Goal: Find specific page/section: Find specific page/section

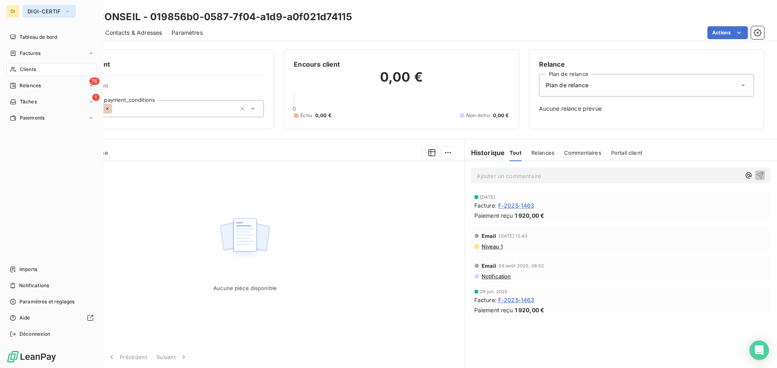
click at [42, 11] on span "DIGI-CERTIF" at bounding box center [45, 11] width 34 height 6
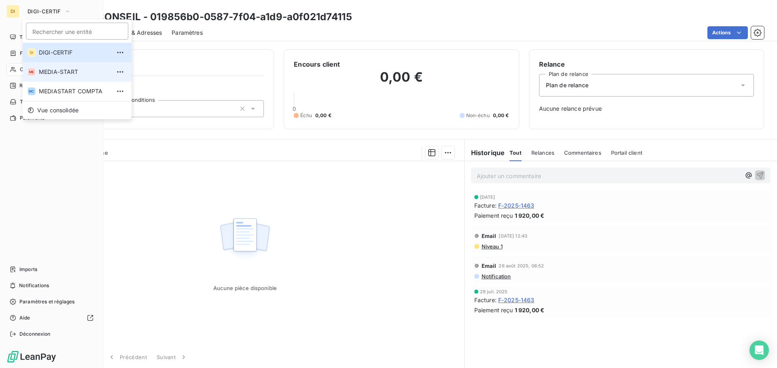
click at [58, 72] on span "MEDIA-START" at bounding box center [75, 72] width 72 height 8
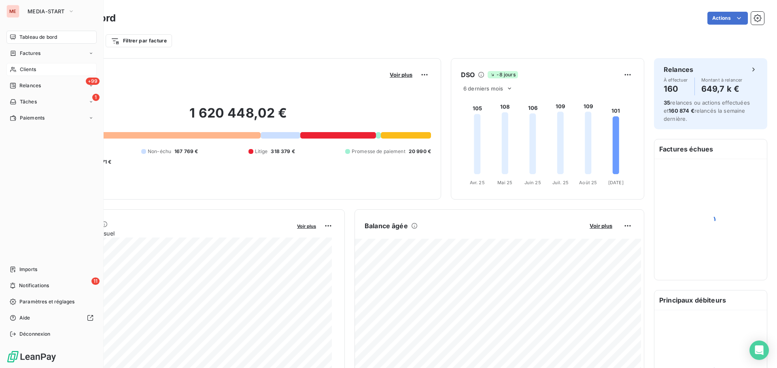
click at [19, 71] on div "Clients" at bounding box center [51, 69] width 90 height 13
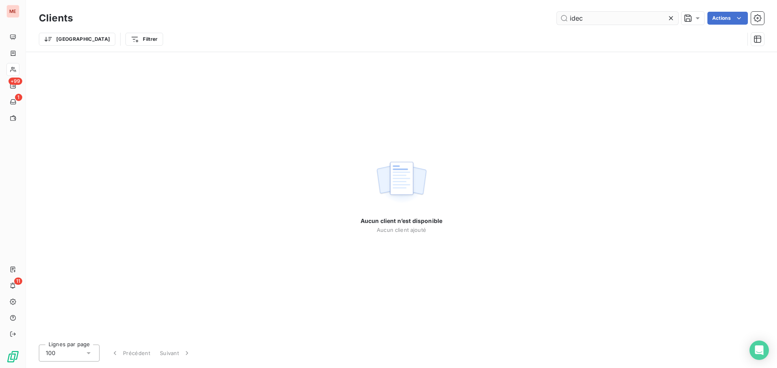
click at [603, 21] on input "idec" at bounding box center [617, 18] width 121 height 13
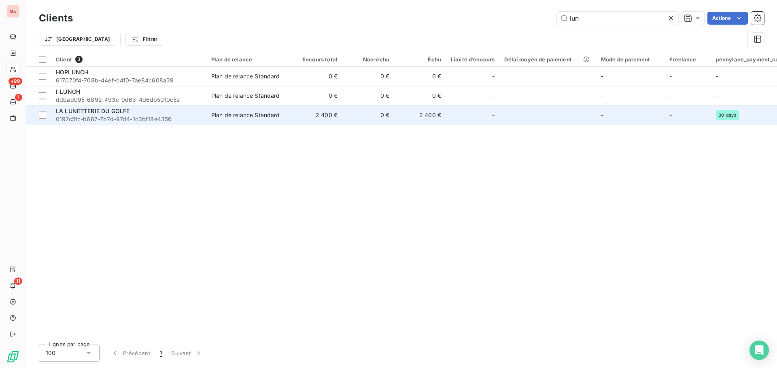
type input "lun"
click at [319, 118] on td "2 400 €" at bounding box center [316, 115] width 52 height 19
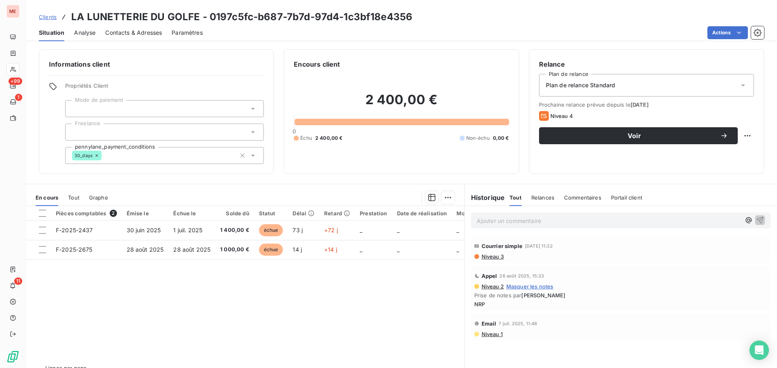
click at [137, 32] on span "Contacts & Adresses" at bounding box center [133, 33] width 57 height 8
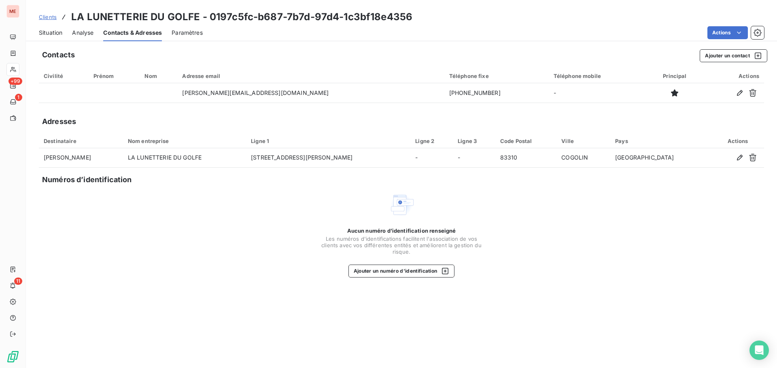
click at [52, 34] on span "Situation" at bounding box center [50, 33] width 23 height 8
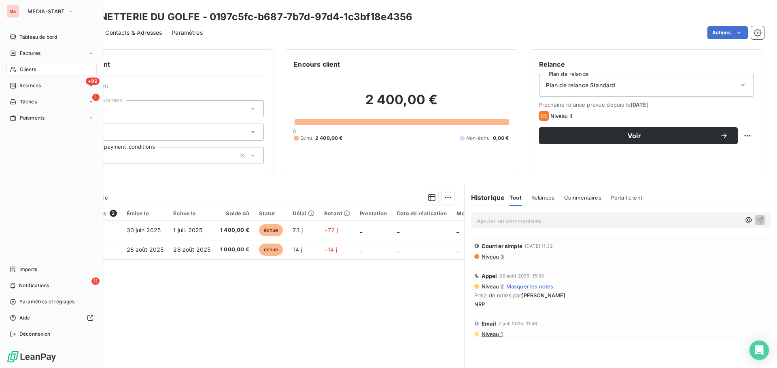
click at [16, 74] on div "Clients" at bounding box center [51, 69] width 90 height 13
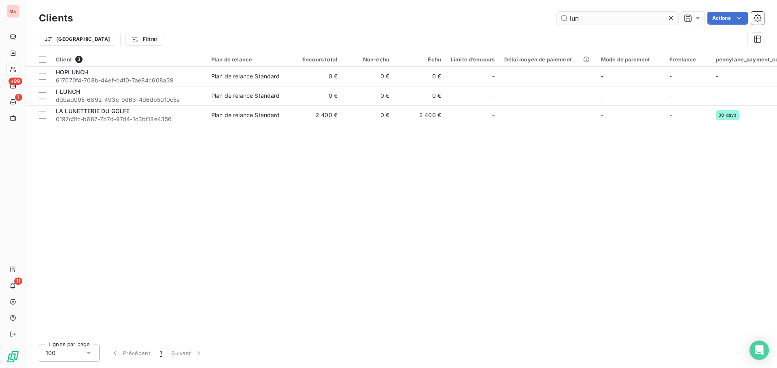
click at [579, 23] on input "lun" at bounding box center [617, 18] width 121 height 13
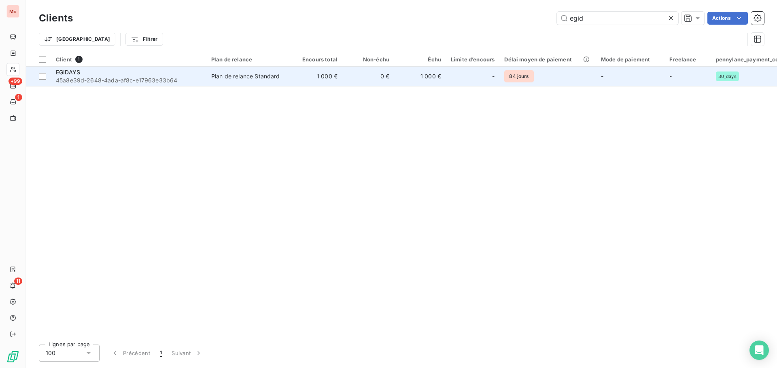
type input "egid"
click at [203, 78] on td "EGIDAYS 45a8e39d-2648-4ada-af8c-e17963e33b64" at bounding box center [128, 76] width 155 height 19
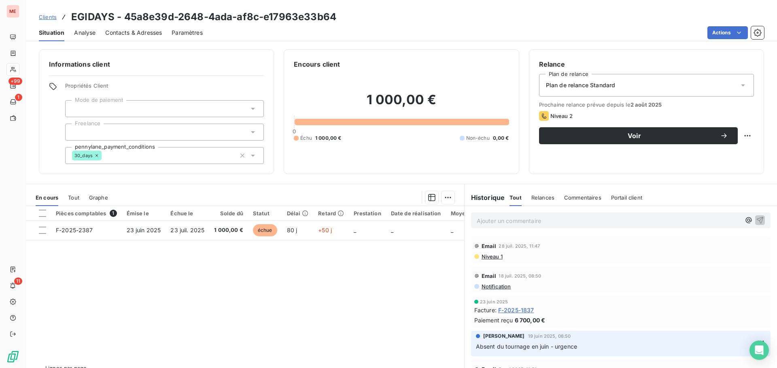
click at [117, 34] on span "Contacts & Adresses" at bounding box center [133, 33] width 57 height 8
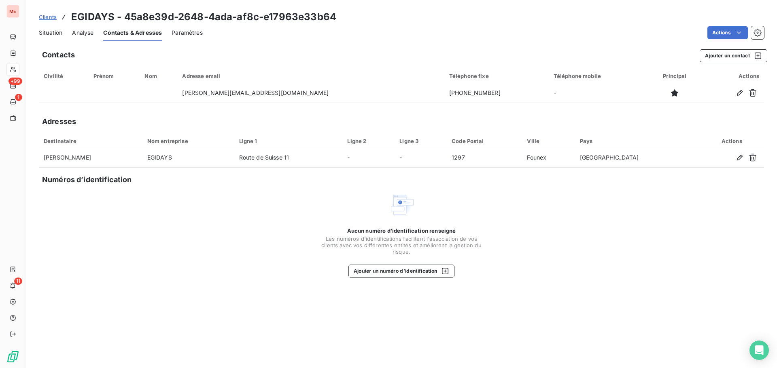
click at [52, 29] on span "Situation" at bounding box center [50, 33] width 23 height 8
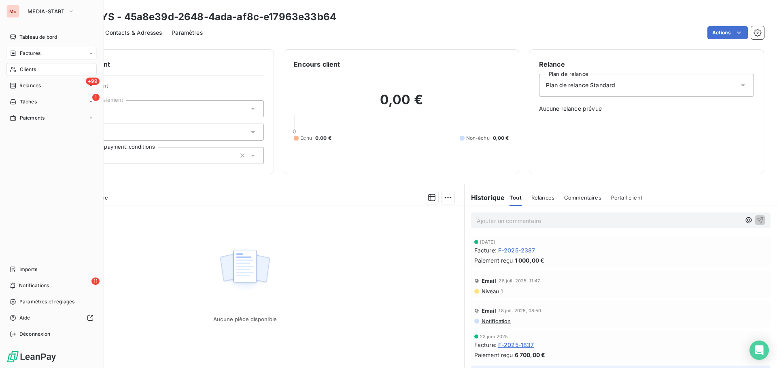
click at [17, 56] on div "Factures" at bounding box center [25, 53] width 31 height 7
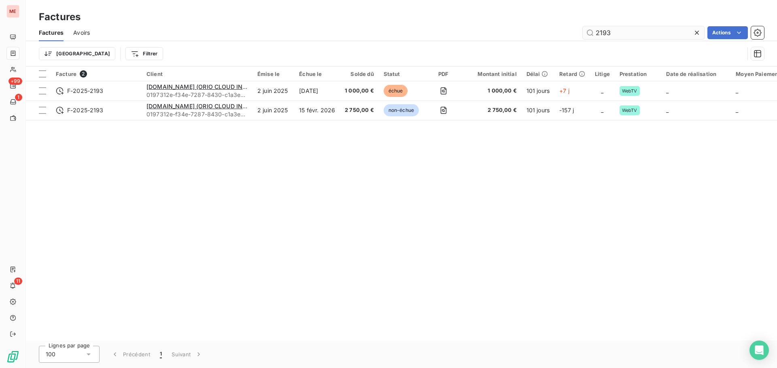
click at [603, 28] on input "2193" at bounding box center [642, 32] width 121 height 13
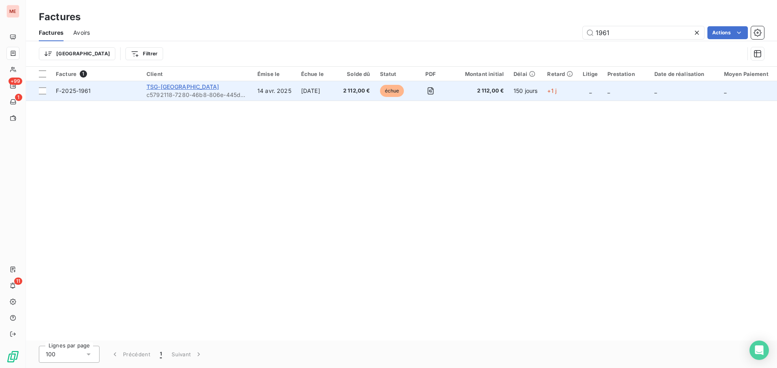
type input "1961"
click at [168, 87] on span "TSG-[GEOGRAPHIC_DATA]" at bounding box center [182, 86] width 72 height 7
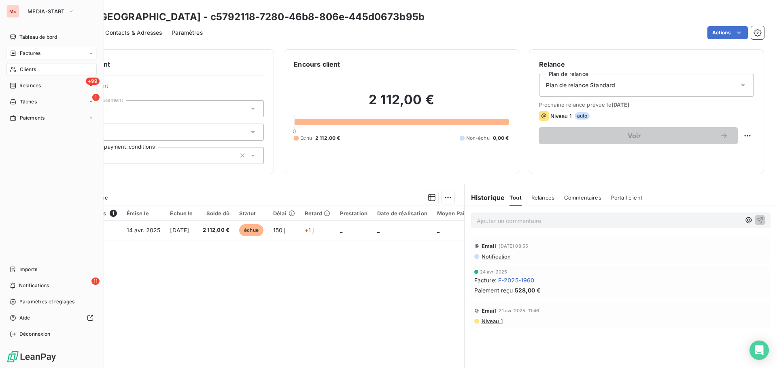
click at [40, 51] on span "Factures" at bounding box center [30, 53] width 21 height 7
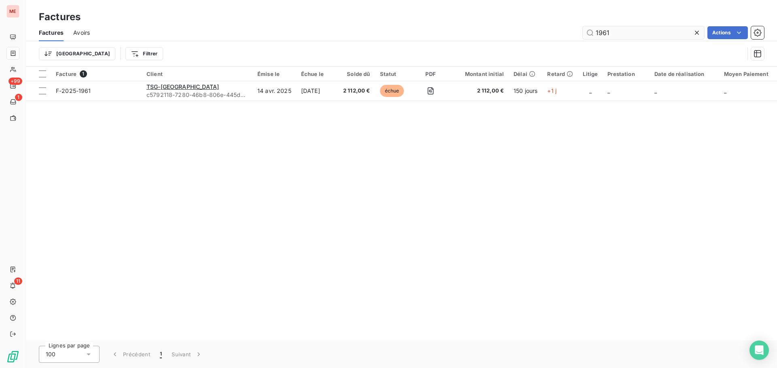
click at [633, 38] on input "1961" at bounding box center [642, 32] width 121 height 13
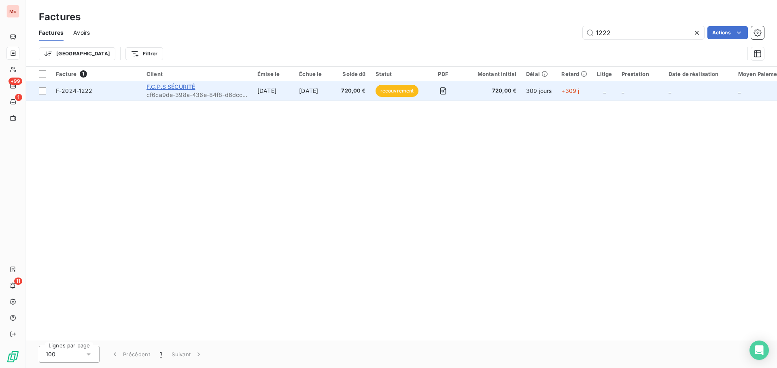
type input "1222"
click at [180, 87] on span "F.C.P.S SÉCURITÉ" at bounding box center [170, 86] width 49 height 7
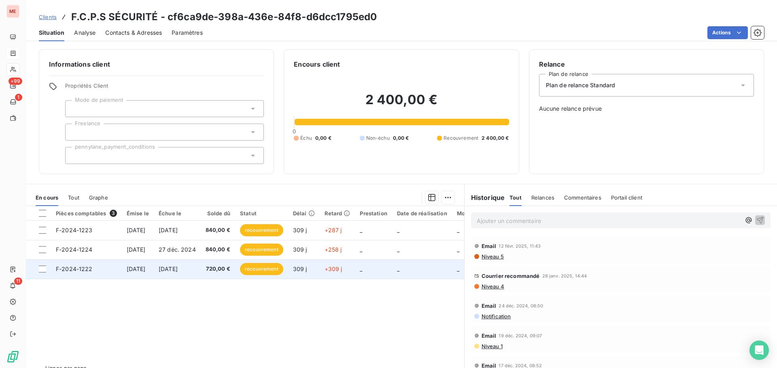
click at [201, 271] on td "[DATE]" at bounding box center [177, 269] width 47 height 19
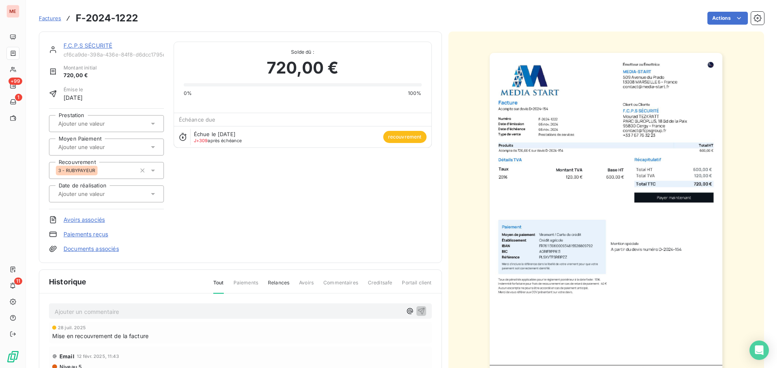
click at [82, 42] on link "F.C.P.S SÉCURITÉ" at bounding box center [88, 45] width 49 height 7
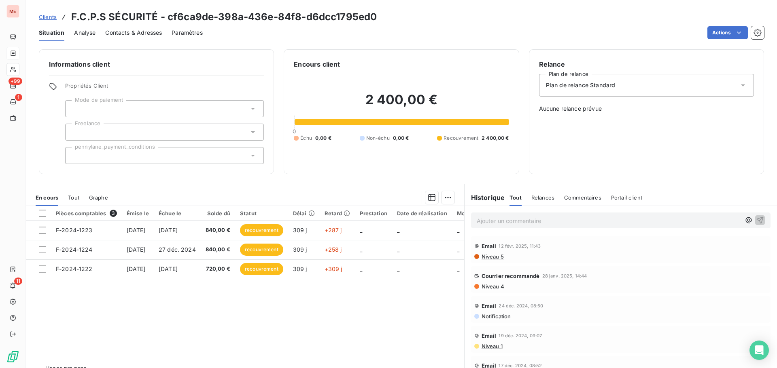
click at [484, 218] on p "Ajouter un commentaire ﻿" at bounding box center [608, 221] width 264 height 10
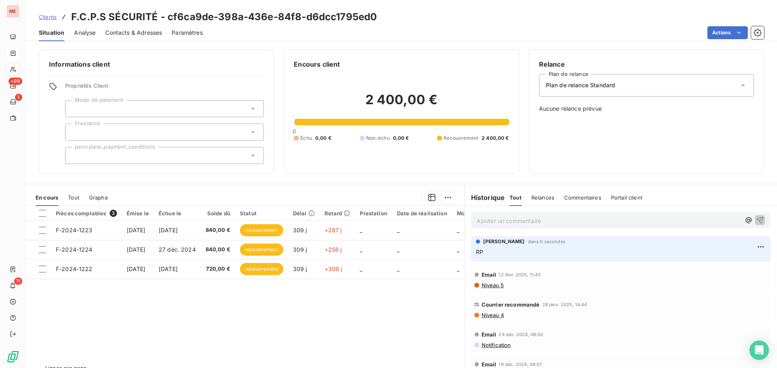
click at [484, 218] on p "Ajouter un commentaire ﻿" at bounding box center [608, 221] width 264 height 10
